Goal: Obtain resource: Obtain resource

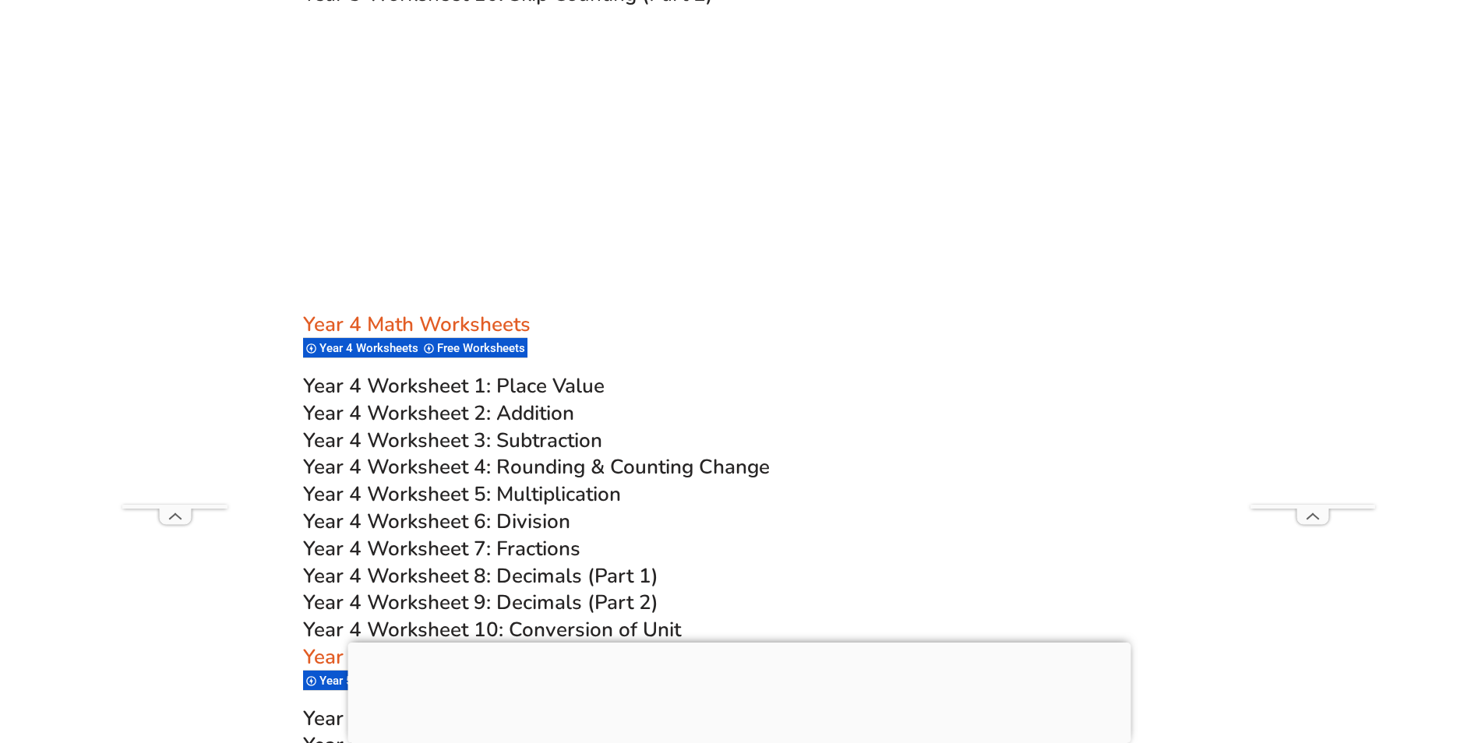
scroll to position [2806, 0]
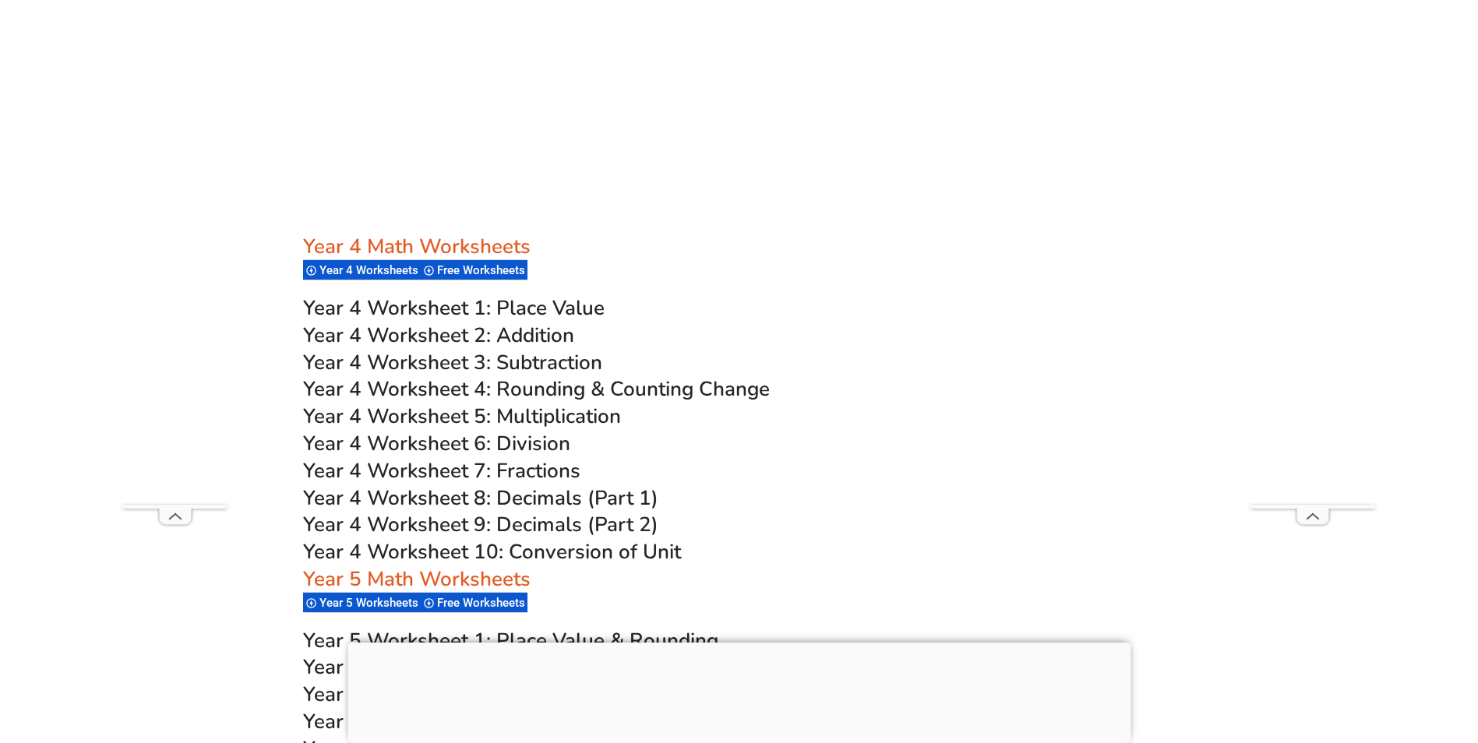
click at [541, 387] on span "Year 4 Worksheet 4: Rounding & Counting Change" at bounding box center [536, 389] width 467 height 27
click at [475, 269] on span "Free Worksheets" at bounding box center [483, 270] width 93 height 14
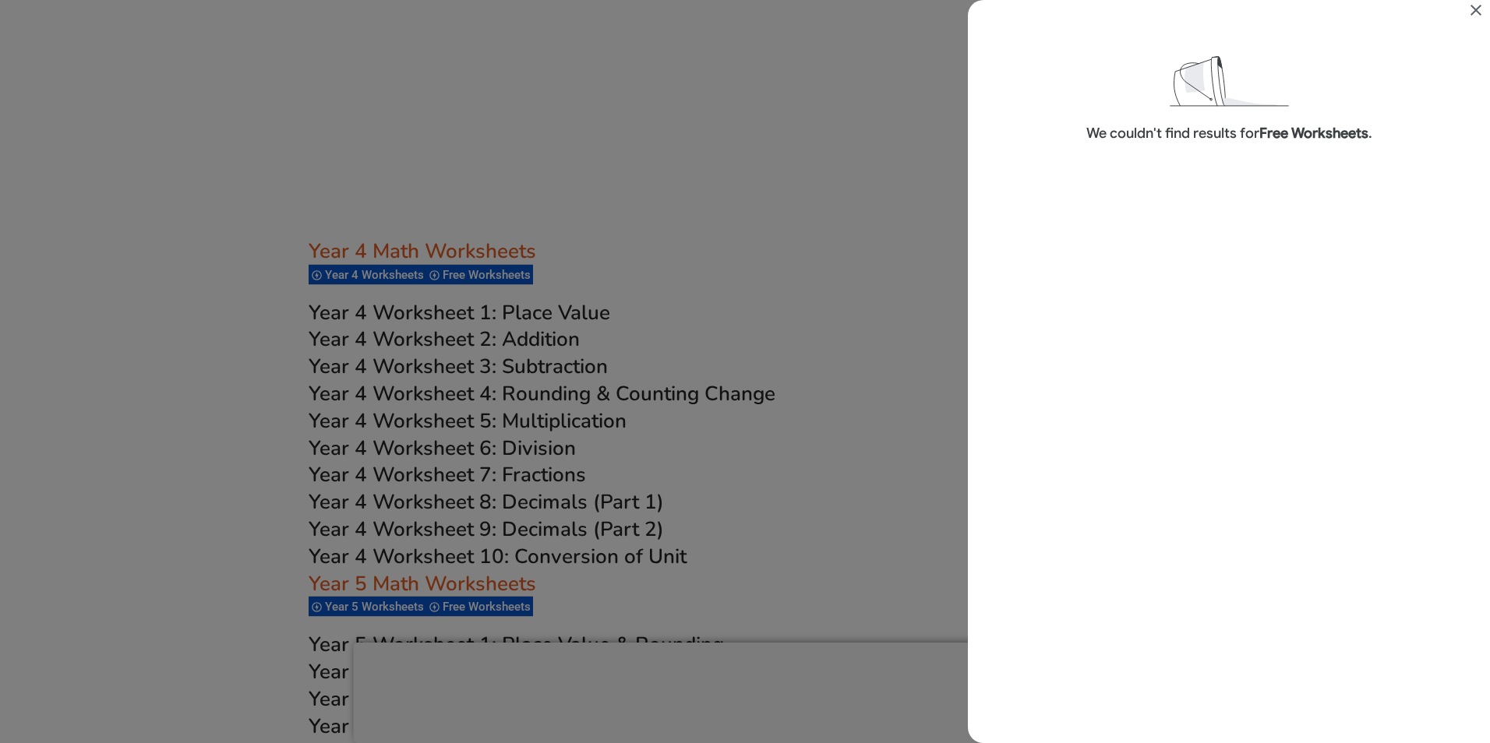
click at [1468, 9] on icon "Close" at bounding box center [1476, 10] width 19 height 19
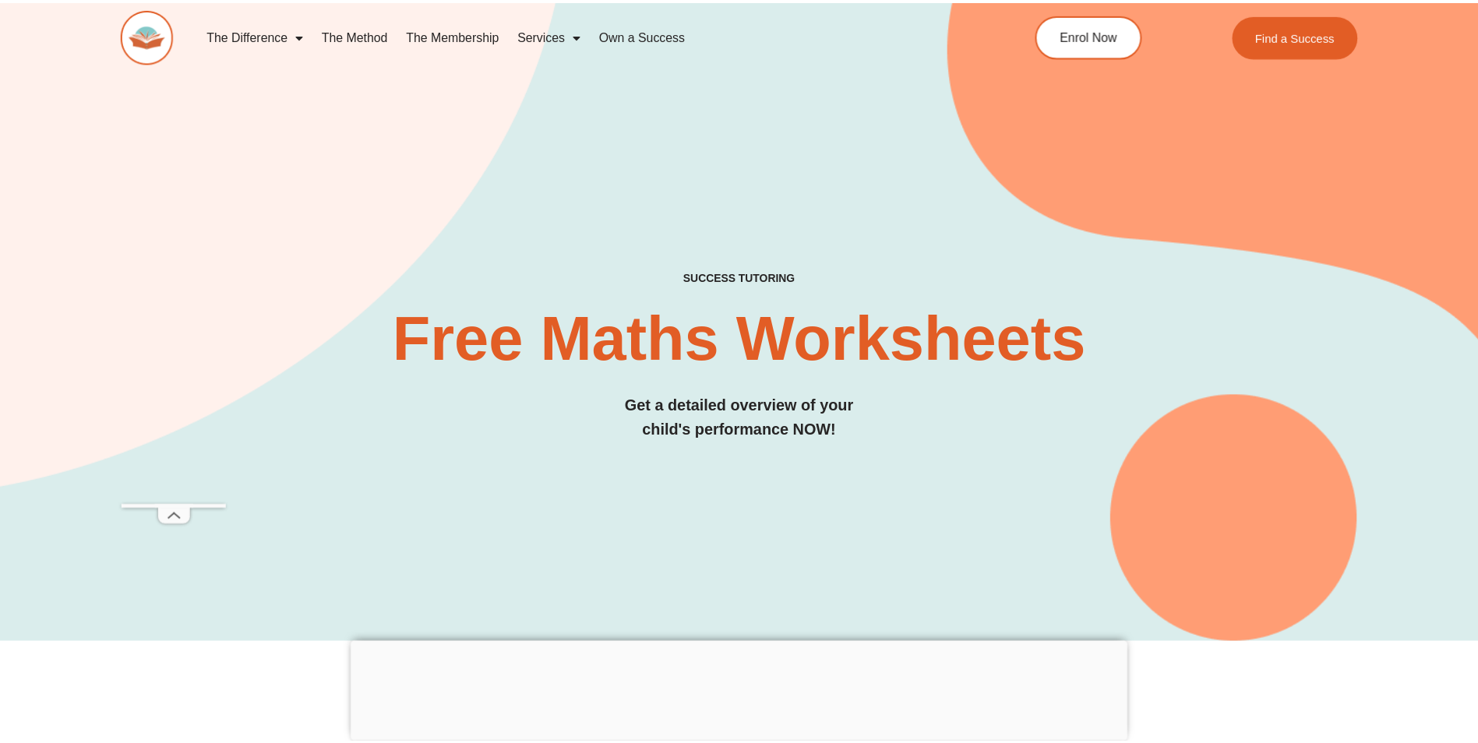
scroll to position [2806, 0]
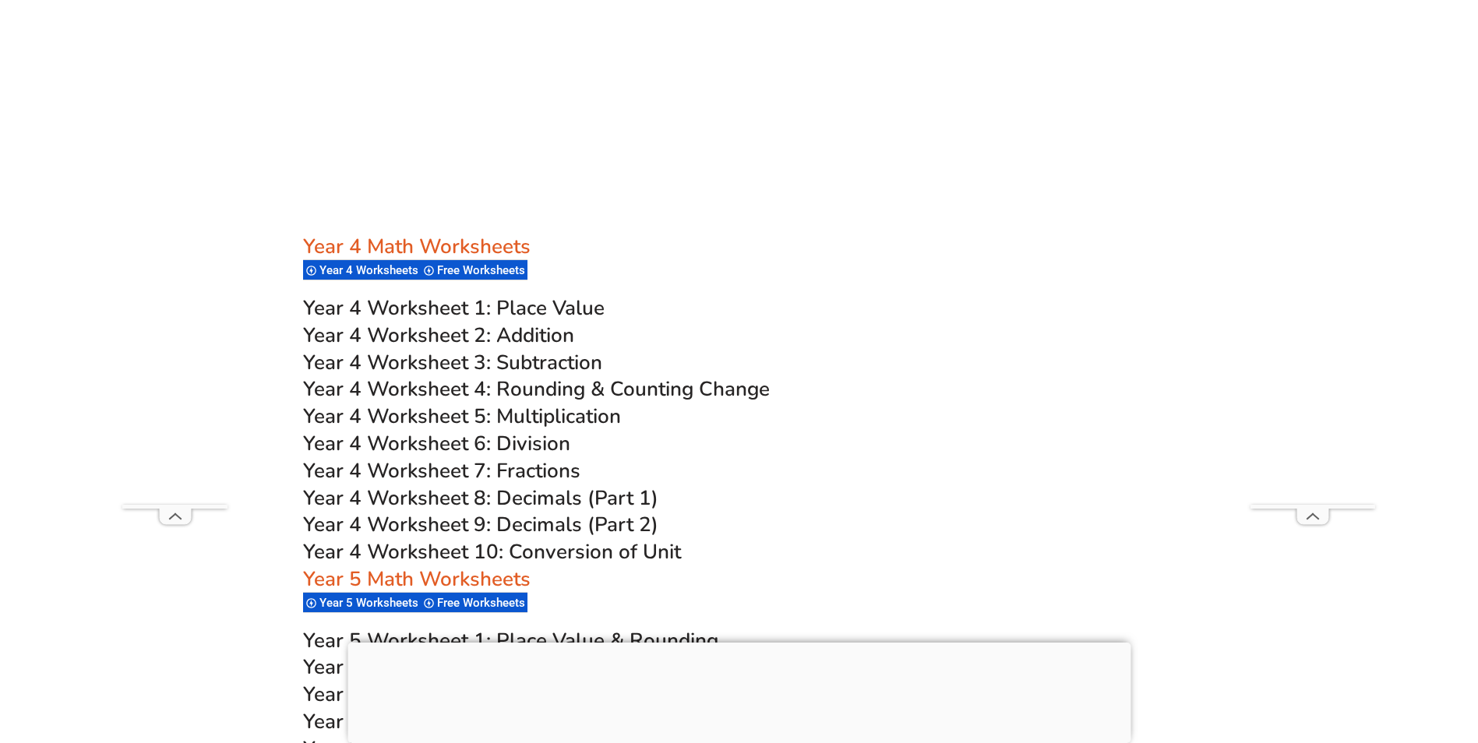
click at [358, 270] on span "Year 4 Worksheets" at bounding box center [372, 270] width 104 height 14
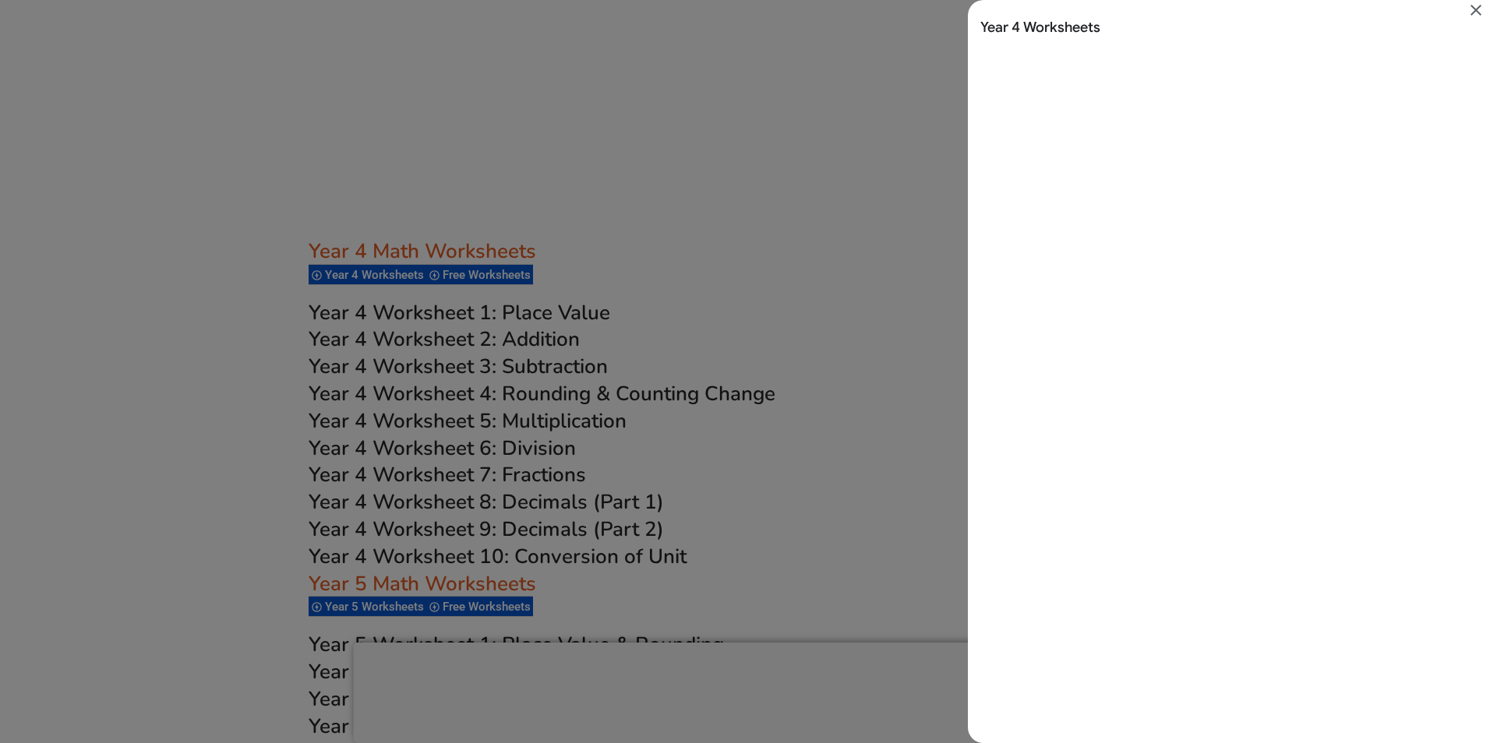
scroll to position [0, 0]
click at [1474, 4] on icon "Close" at bounding box center [1476, 10] width 19 height 19
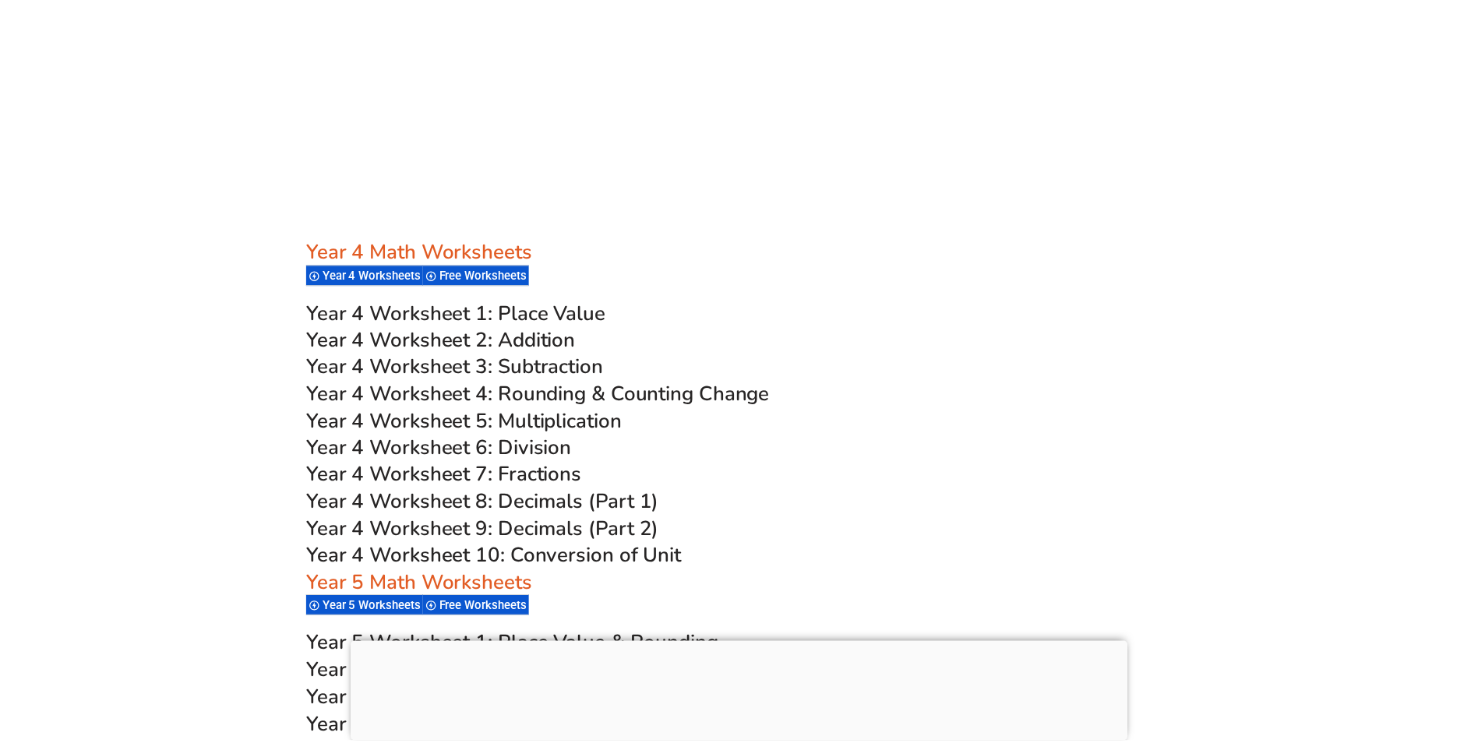
scroll to position [2806, 0]
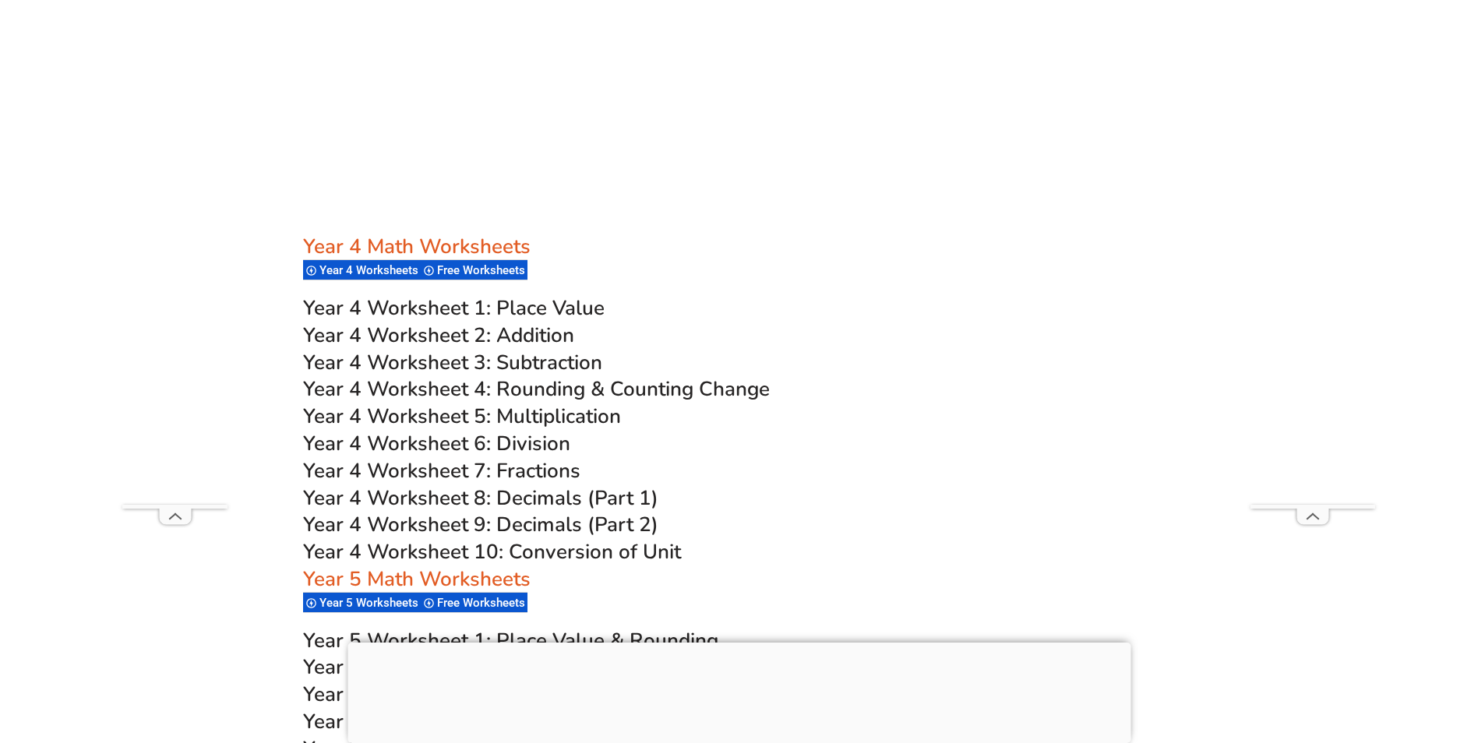
click at [383, 270] on span "Year 4 Worksheets" at bounding box center [372, 270] width 104 height 14
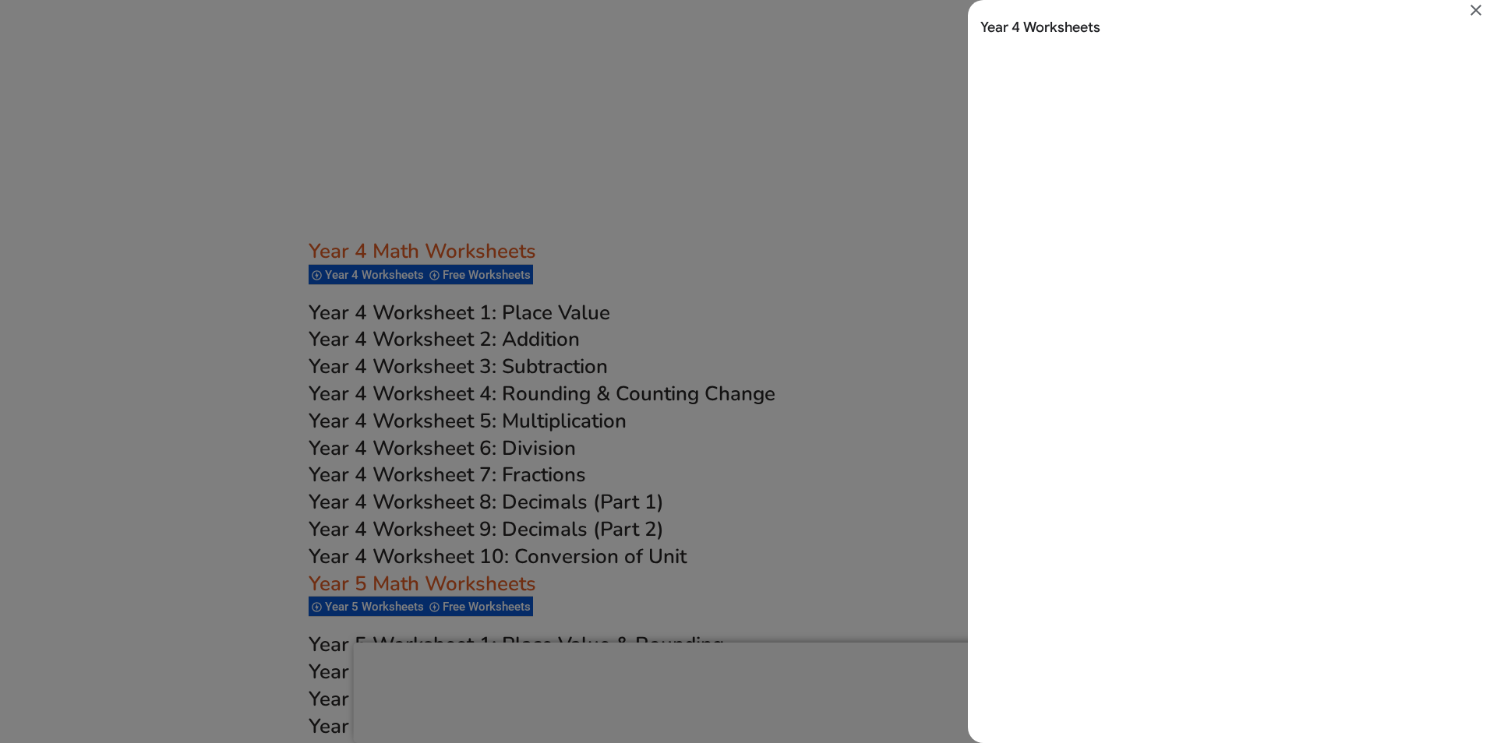
scroll to position [0, 0]
click at [1478, 9] on icon "Close" at bounding box center [1476, 10] width 11 height 11
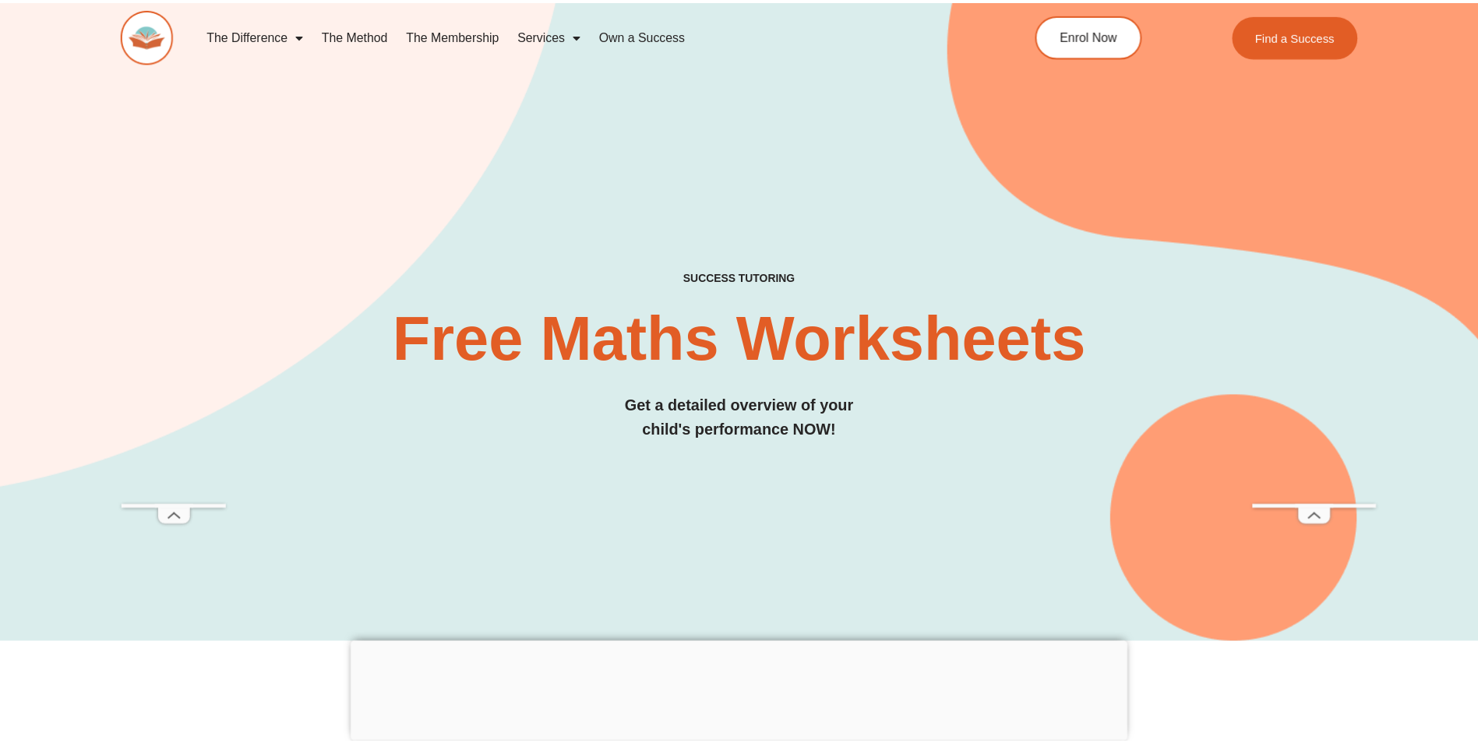
scroll to position [2806, 0]
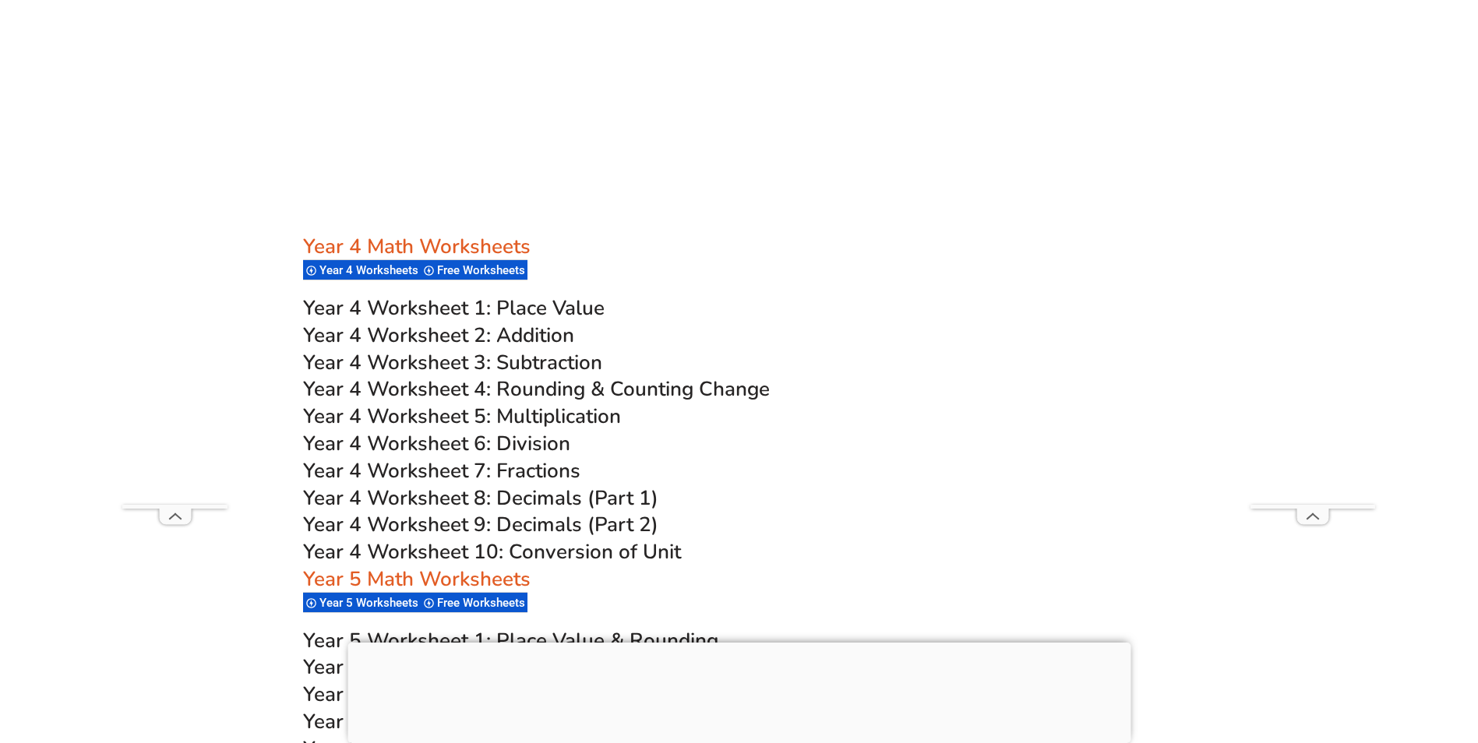
click at [515, 468] on span "Year 4 Worksheet 7: Fractions" at bounding box center [441, 470] width 277 height 27
click at [550, 303] on span "Year 4 Worksheet 1: Place Value" at bounding box center [454, 308] width 302 height 27
click at [524, 338] on span "Year 4 Worksheet 2: Addition" at bounding box center [438, 335] width 271 height 27
click at [536, 365] on span "Year 4 Worksheet 3: Subtraction" at bounding box center [452, 362] width 299 height 27
click at [551, 418] on span "Year 4 Worksheet 5: Multiplication" at bounding box center [462, 416] width 318 height 27
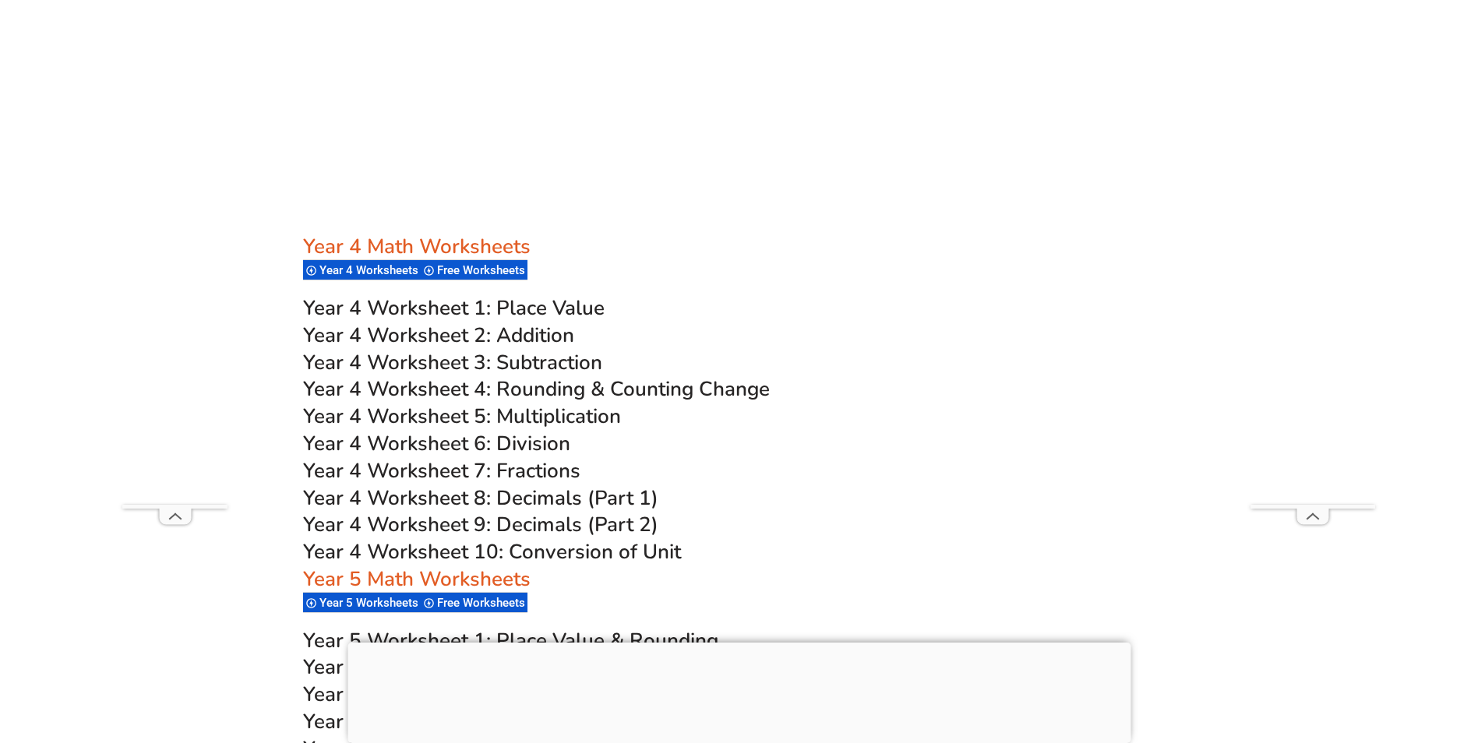
click at [525, 444] on span "Year 4 Worksheet 6: Division" at bounding box center [436, 443] width 267 height 27
click at [523, 500] on span "Year 4 Worksheet 8: Decimals (Part 1)" at bounding box center [480, 498] width 355 height 27
click at [552, 527] on span "Year 4 Worksheet 9: Decimals (Part 2)" at bounding box center [480, 524] width 355 height 27
click at [506, 553] on span "Year 4 Worksheet 10: Conversion of Unit" at bounding box center [492, 552] width 378 height 27
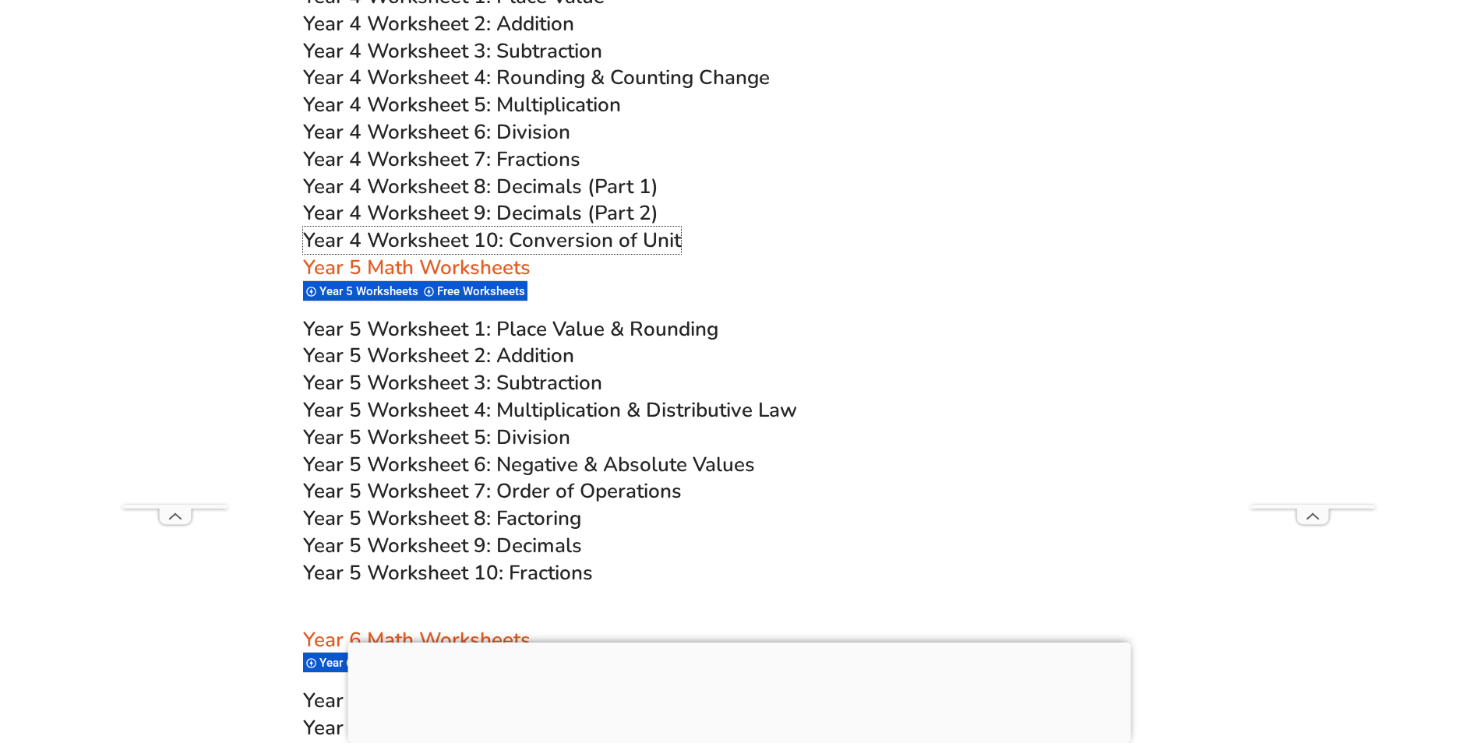
scroll to position [3195, 0]
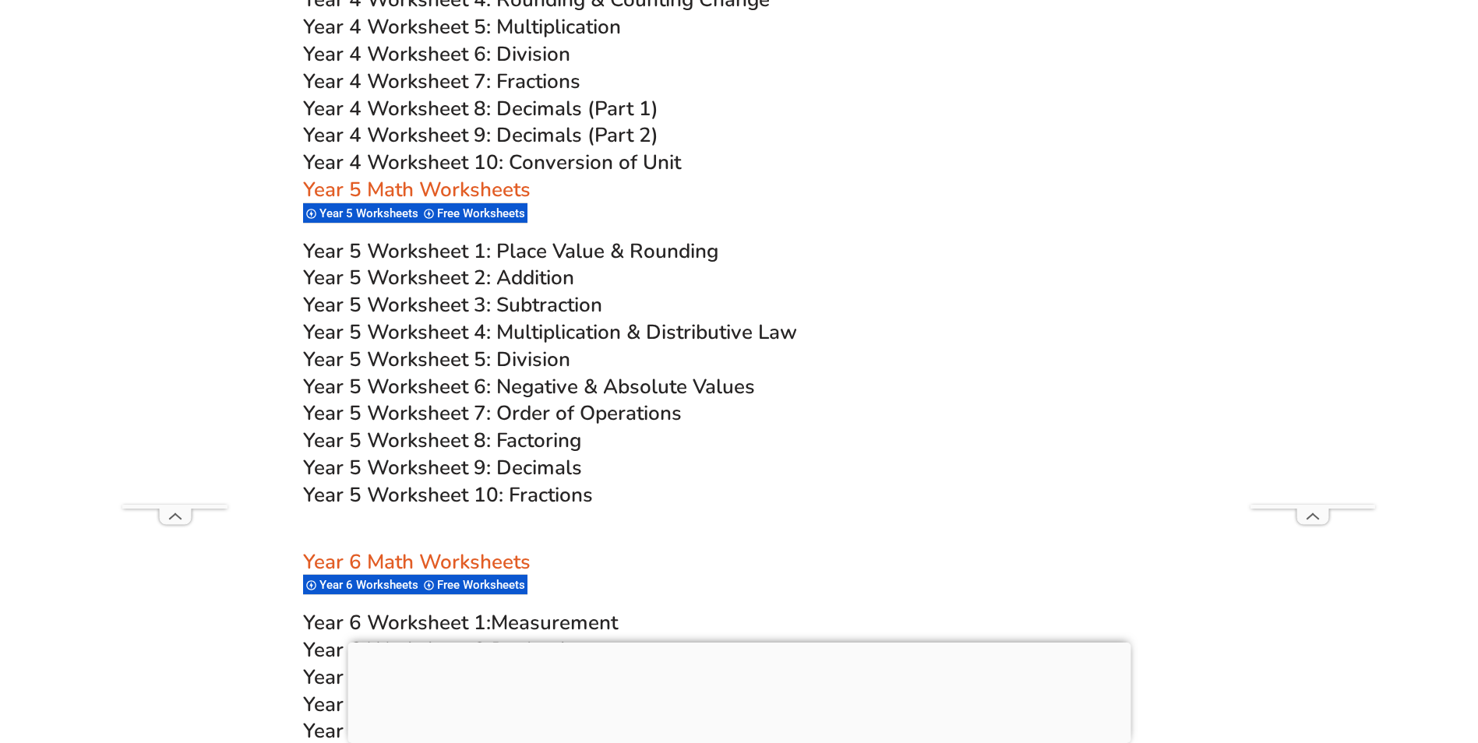
click at [581, 248] on span "Year 5 Worksheet 1: Place Value & Rounding" at bounding box center [510, 251] width 415 height 27
click at [533, 278] on span "Year 5 Worksheet 2: Addition" at bounding box center [438, 277] width 271 height 27
click at [550, 302] on span "Year 5 Worksheet 3: Subtraction" at bounding box center [452, 304] width 299 height 27
click at [558, 330] on span "Year 5 Worksheet 4: Multiplication & Distributive Law" at bounding box center [550, 332] width 494 height 27
click at [522, 360] on span "Year 5 Worksheet 5: Division" at bounding box center [436, 359] width 267 height 27
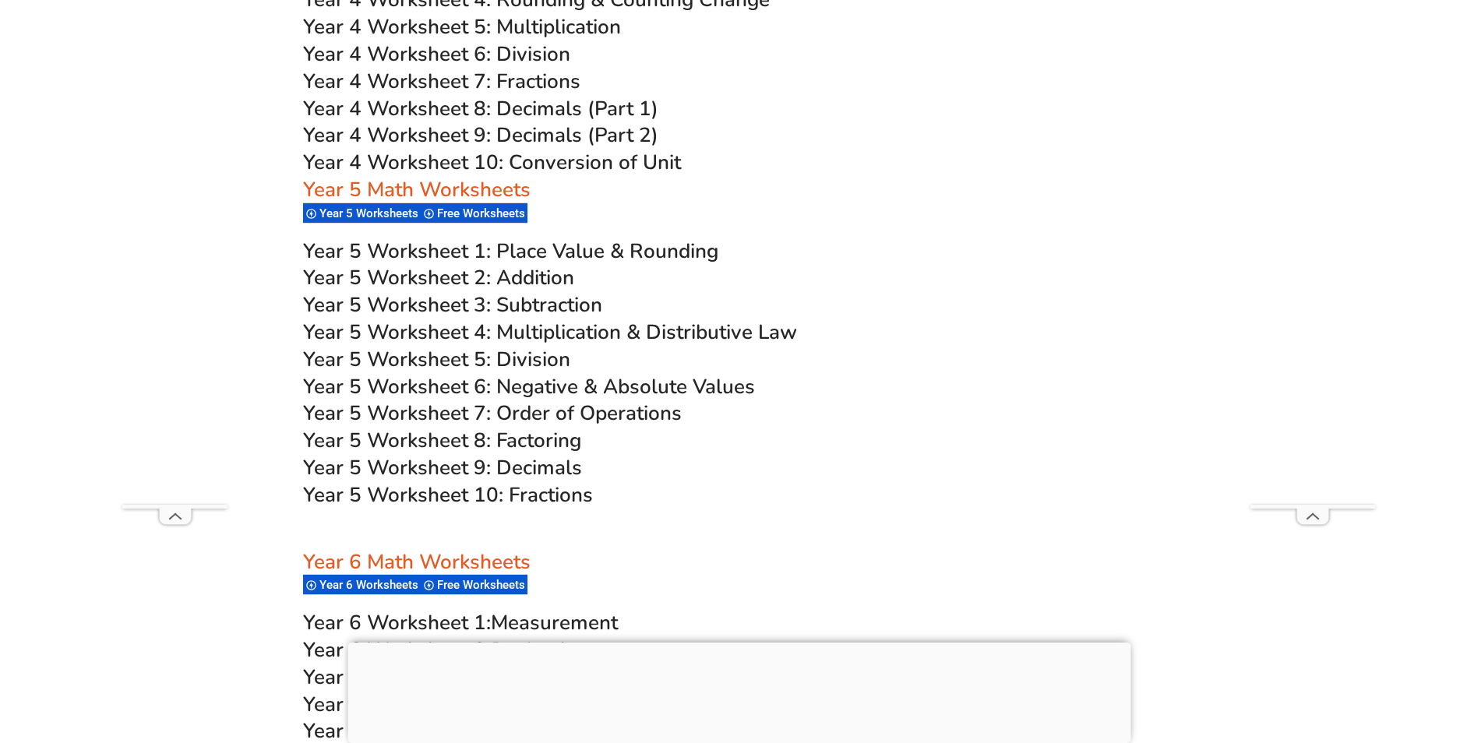
click at [556, 380] on span "Year 5 Worksheet 6: Negative & Absolute Values" at bounding box center [529, 386] width 452 height 27
click at [545, 418] on span "Year 5 Worksheet 7: Order of Operations" at bounding box center [492, 413] width 379 height 27
click at [549, 441] on span "Year 5 Worksheet 8: Factoring" at bounding box center [442, 440] width 278 height 27
click at [531, 466] on span "Year 5 Worksheet 9: Decimals" at bounding box center [442, 467] width 279 height 27
click at [556, 496] on span "Year 5 Worksheet 10: Fractions" at bounding box center [448, 495] width 290 height 27
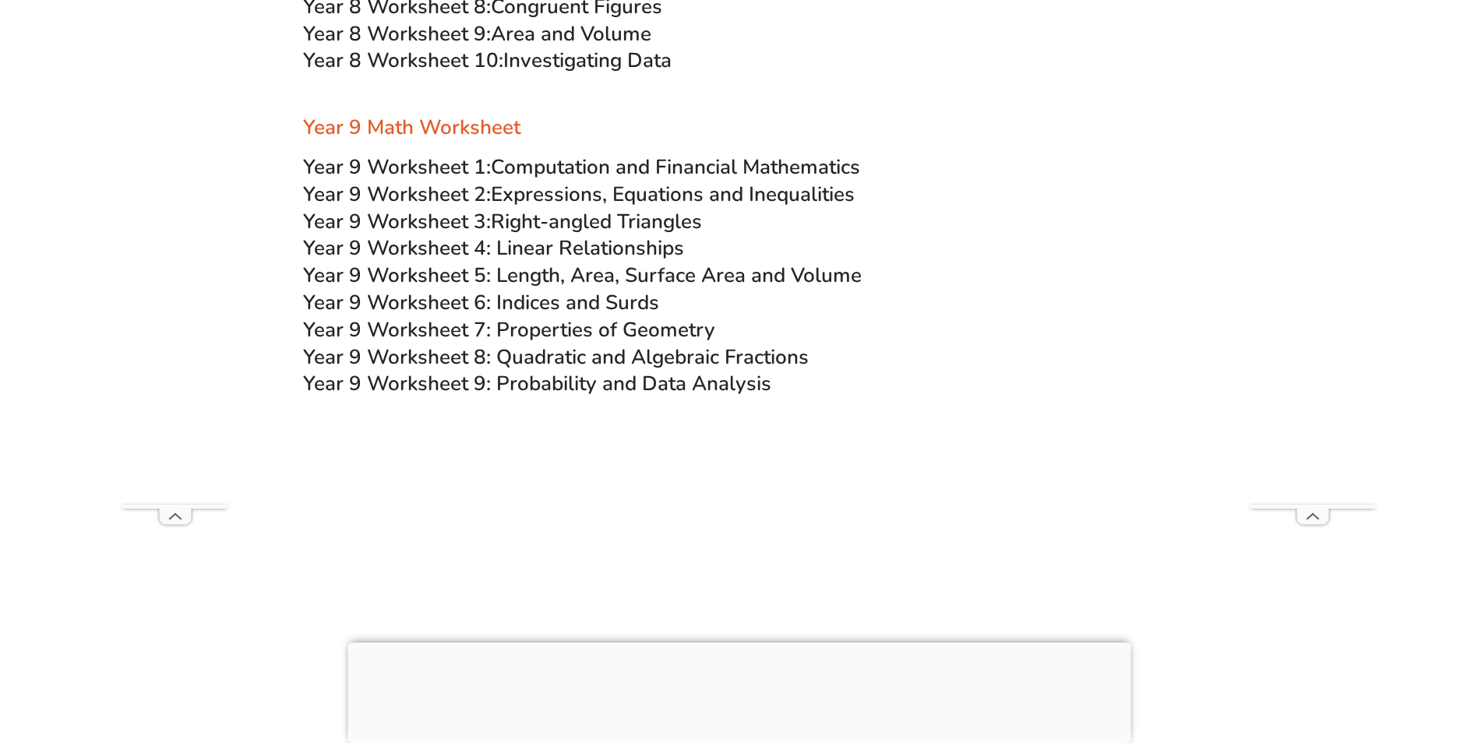
scroll to position [2806, 0]
